Goal: Check status: Check status

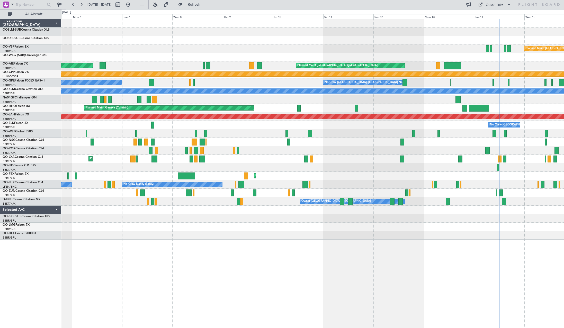
click at [285, 173] on div "Planned Maint Kortrijk-[GEOGRAPHIC_DATA]" at bounding box center [312, 176] width 503 height 8
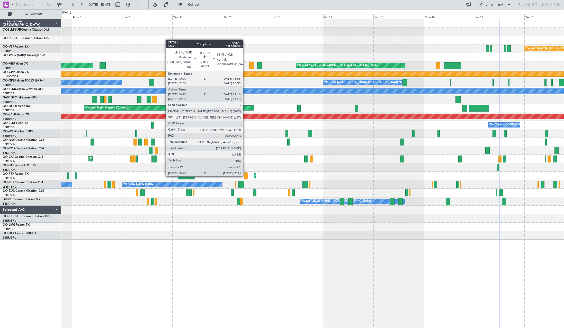
click at [245, 176] on div at bounding box center [246, 176] width 4 height 7
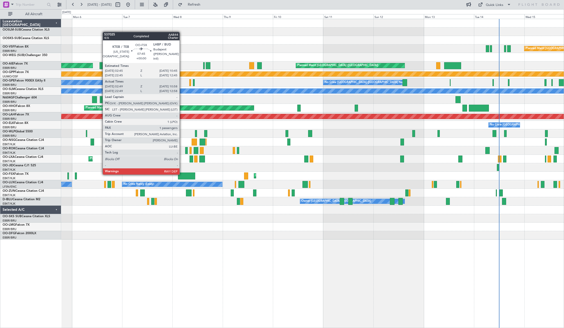
click at [185, 175] on div at bounding box center [186, 176] width 17 height 7
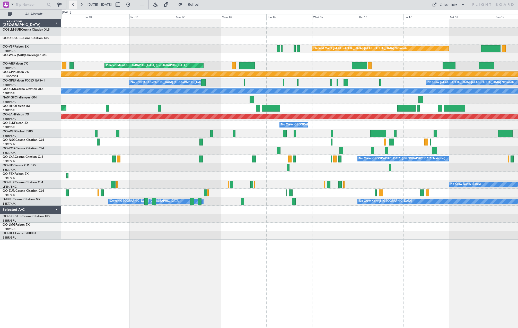
click at [72, 4] on button at bounding box center [73, 5] width 8 height 8
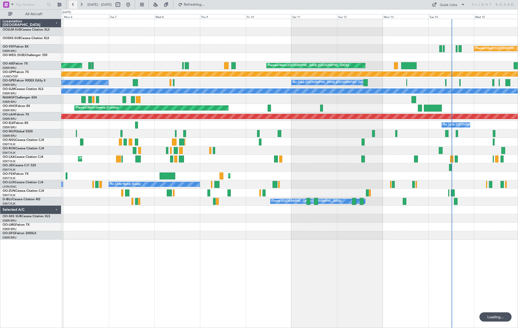
click at [72, 4] on button at bounding box center [73, 5] width 8 height 8
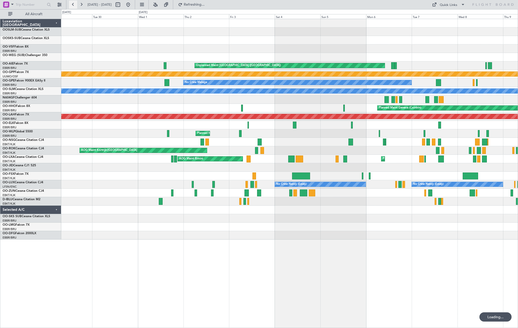
click at [72, 4] on button at bounding box center [73, 5] width 8 height 8
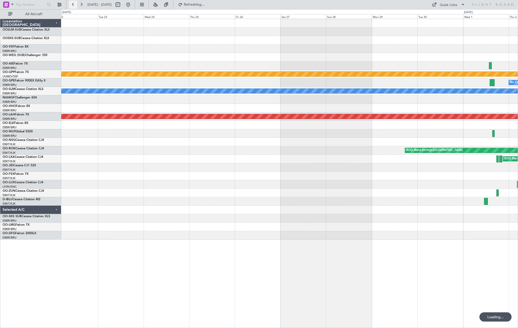
click at [72, 4] on button at bounding box center [73, 5] width 8 height 8
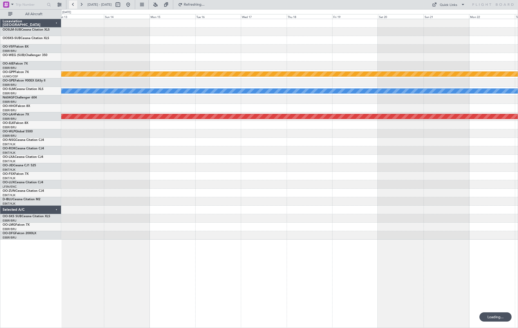
click at [72, 4] on button at bounding box center [73, 5] width 8 height 8
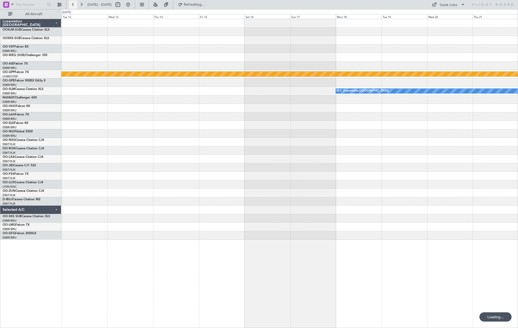
click at [72, 4] on button at bounding box center [73, 5] width 8 height 8
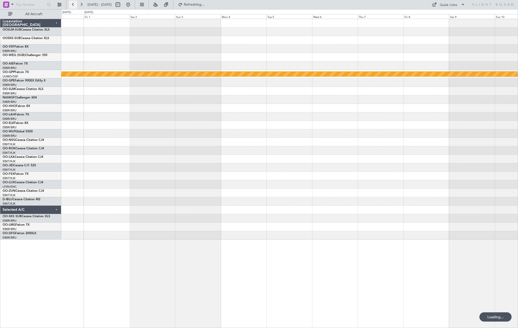
click at [72, 4] on button at bounding box center [73, 5] width 8 height 8
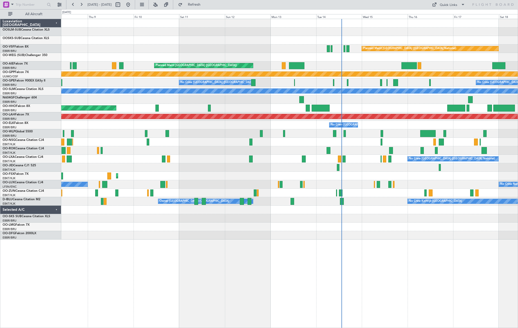
click at [138, 182] on div "Planned Maint [GEOGRAPHIC_DATA] ([GEOGRAPHIC_DATA] National) Planned Maint [GEO…" at bounding box center [289, 129] width 456 height 221
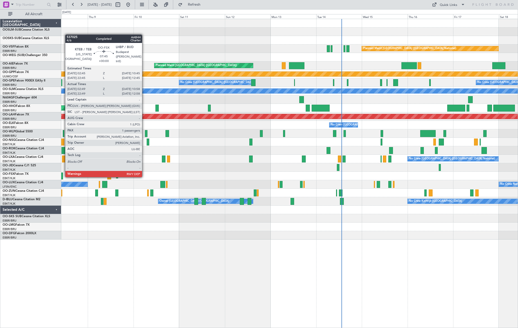
click at [62, 177] on div at bounding box center [55, 176] width 16 height 7
